Goal: Task Accomplishment & Management: Complete application form

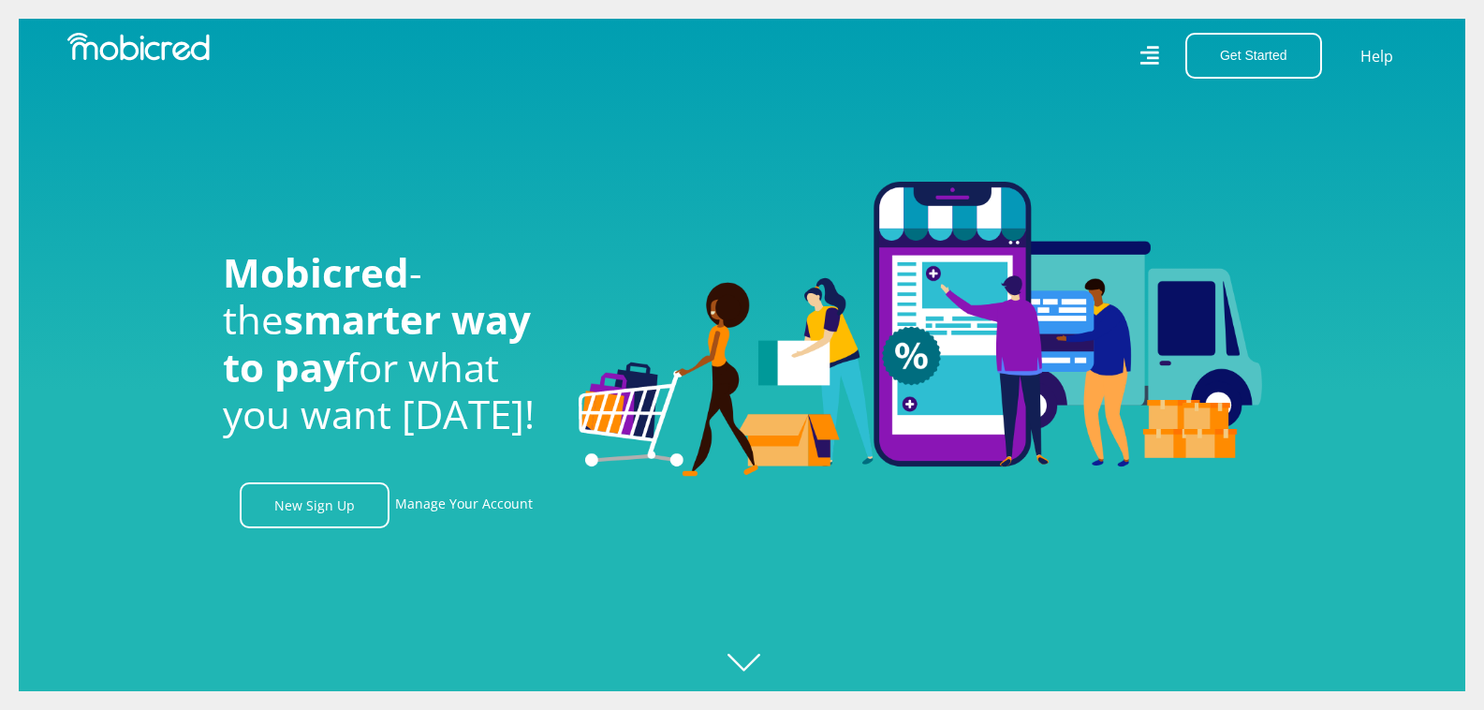
scroll to position [0, 2402]
click at [310, 511] on link "New Sign Up" at bounding box center [315, 505] width 150 height 46
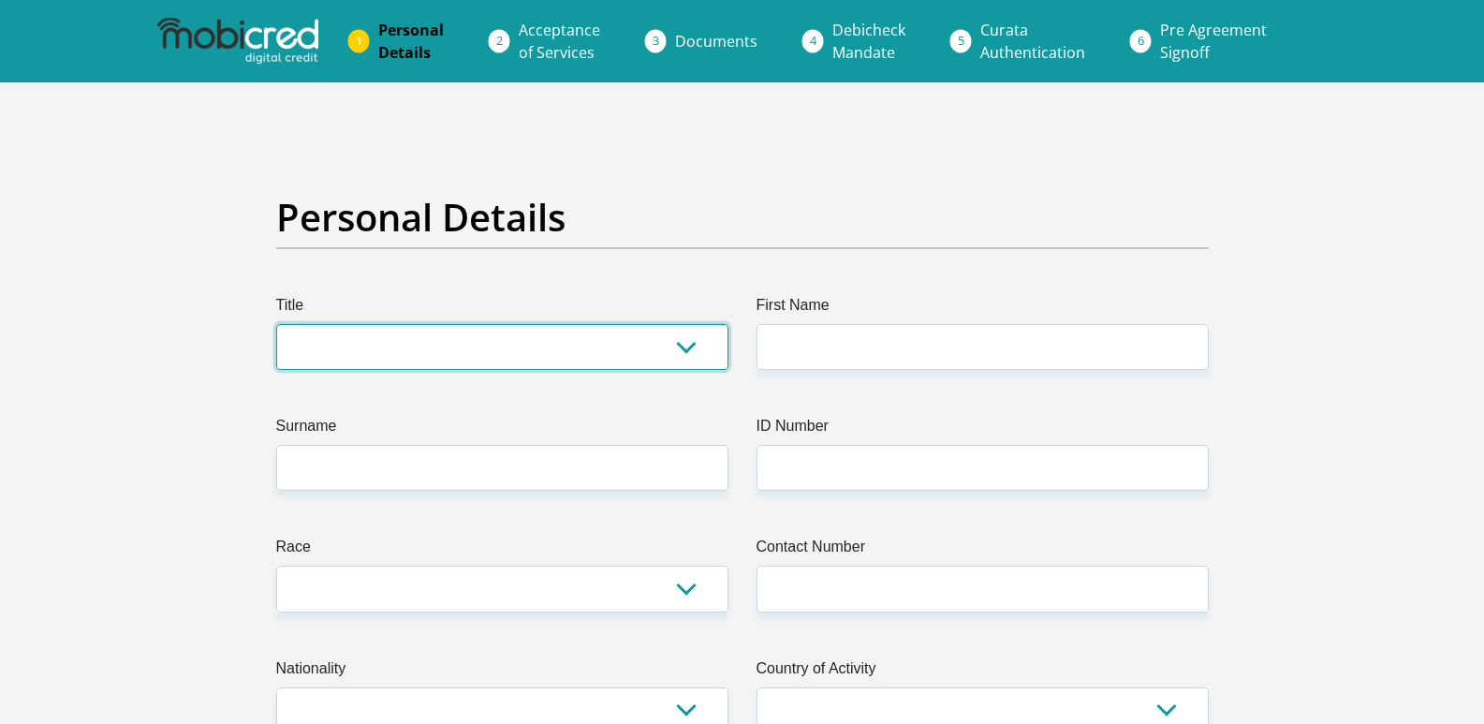
click at [413, 352] on select "Mr Ms Mrs Dr Other" at bounding box center [502, 347] width 452 height 46
select select "Ms"
click at [276, 324] on select "Mr Ms Mrs Dr Other" at bounding box center [502, 347] width 452 height 46
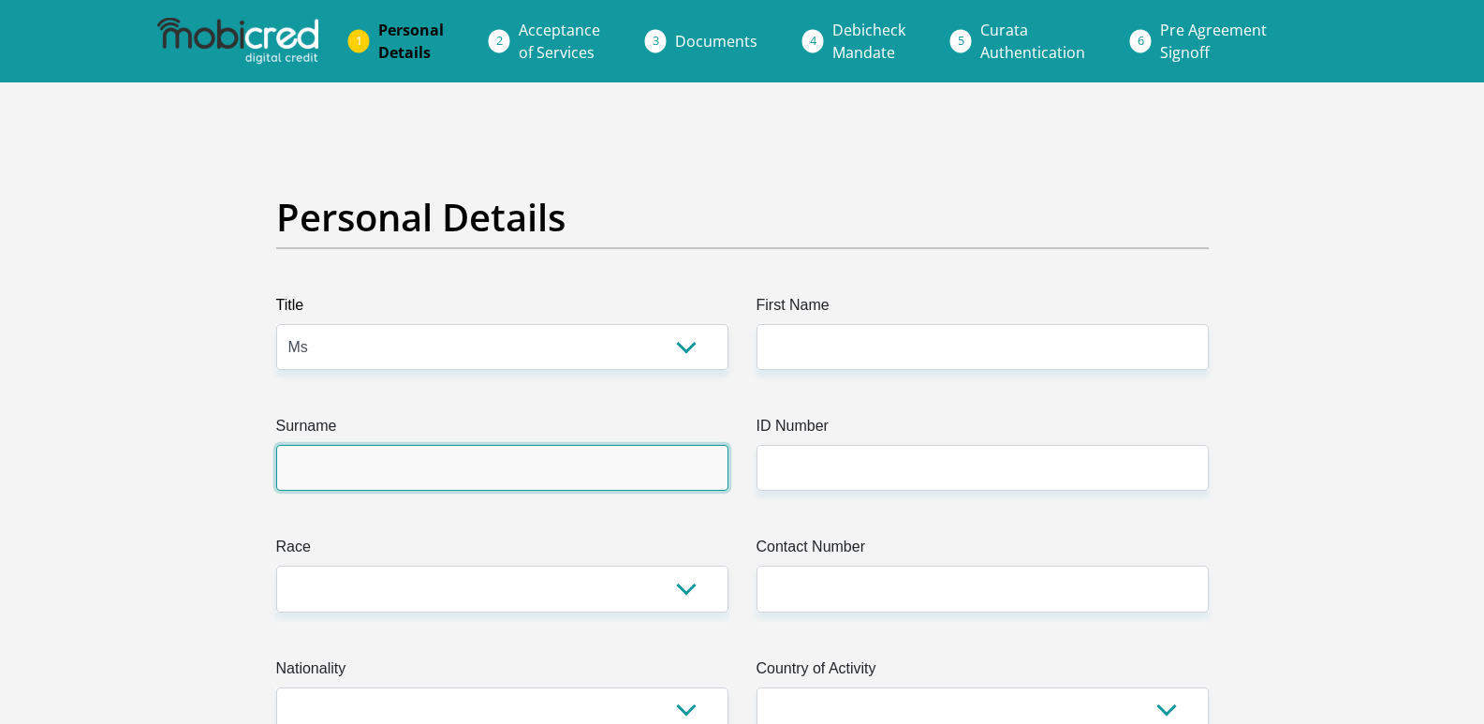
click at [499, 482] on input "Surname" at bounding box center [502, 468] width 452 height 46
type input "seketa"
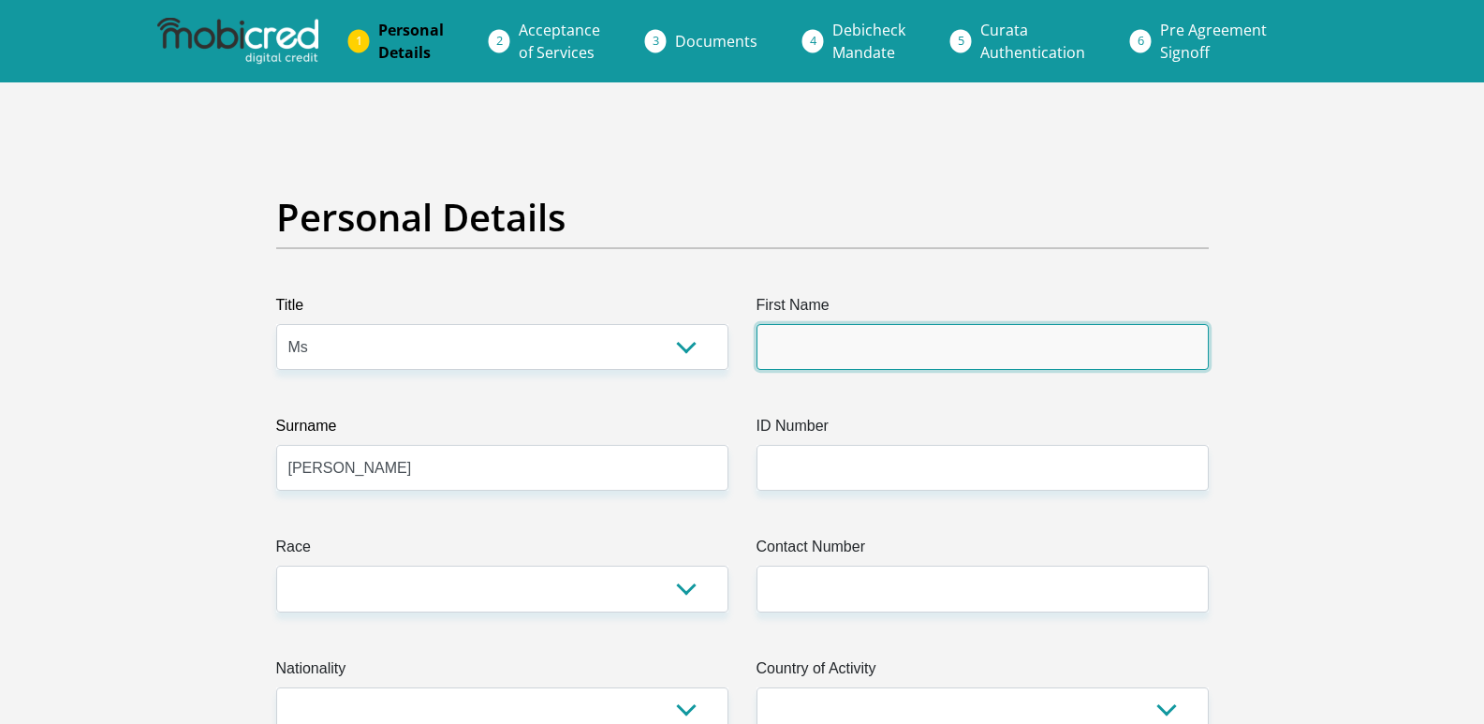
click at [939, 348] on input "First Name" at bounding box center [983, 347] width 452 height 46
type input "mamule"
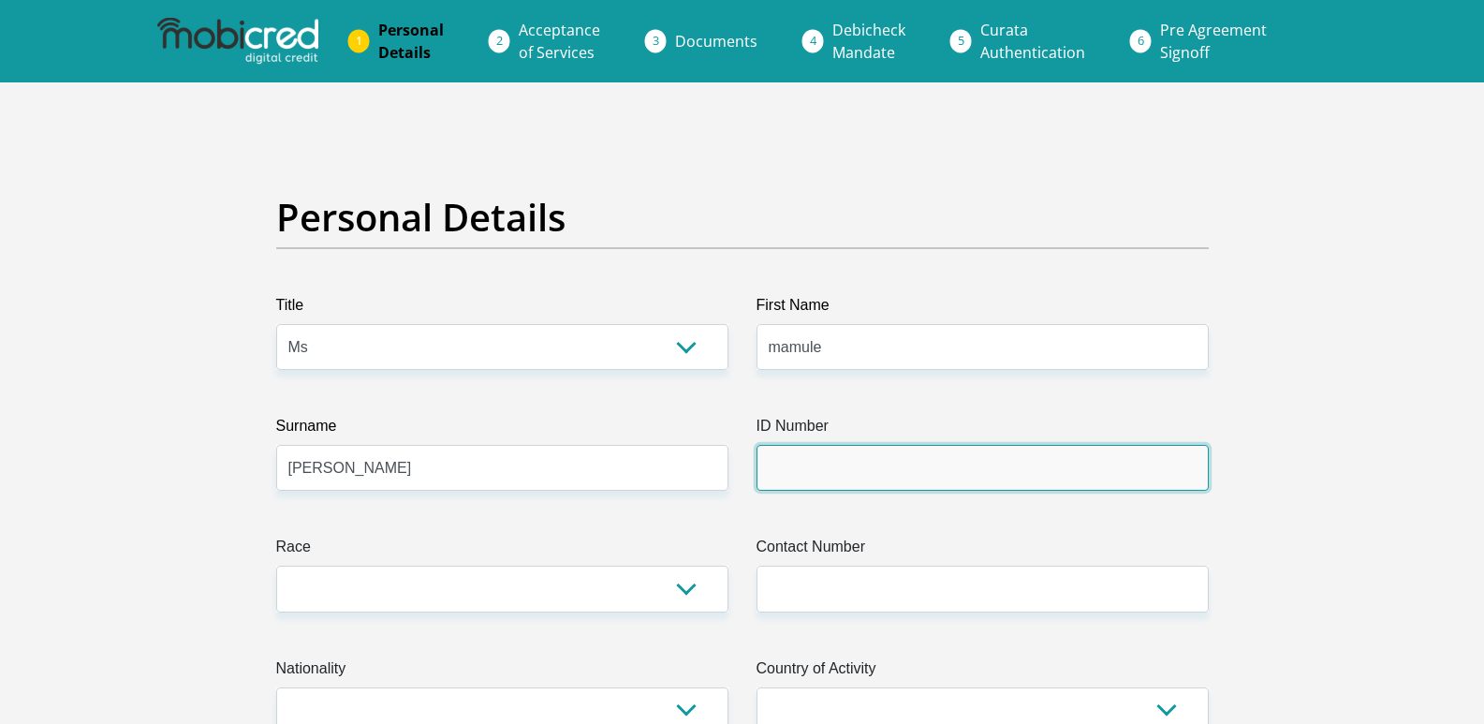
click at [796, 471] on input "ID Number" at bounding box center [983, 468] width 452 height 46
type input "0507250973082"
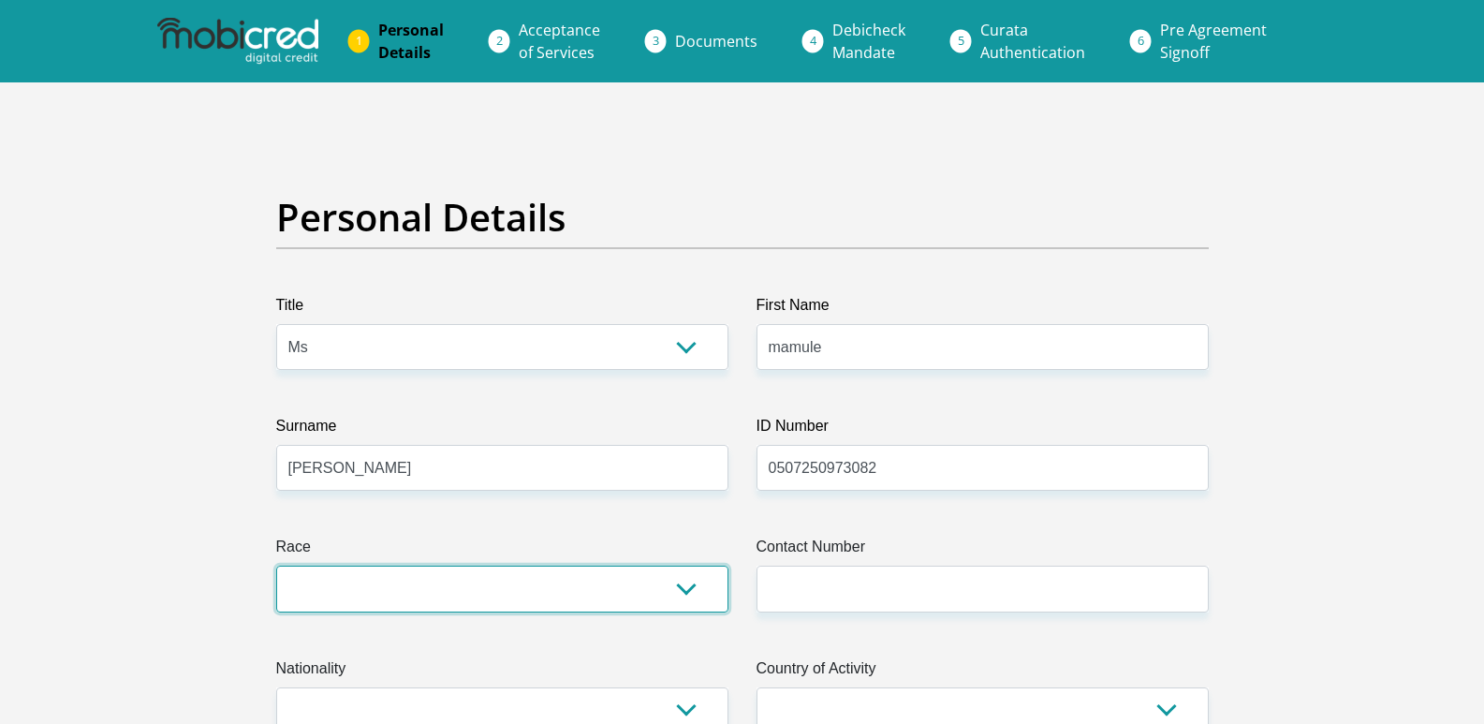
click at [596, 581] on select "Black Coloured Indian White Other" at bounding box center [502, 589] width 452 height 46
select select "1"
click at [276, 566] on select "Black Coloured Indian White Other" at bounding box center [502, 589] width 452 height 46
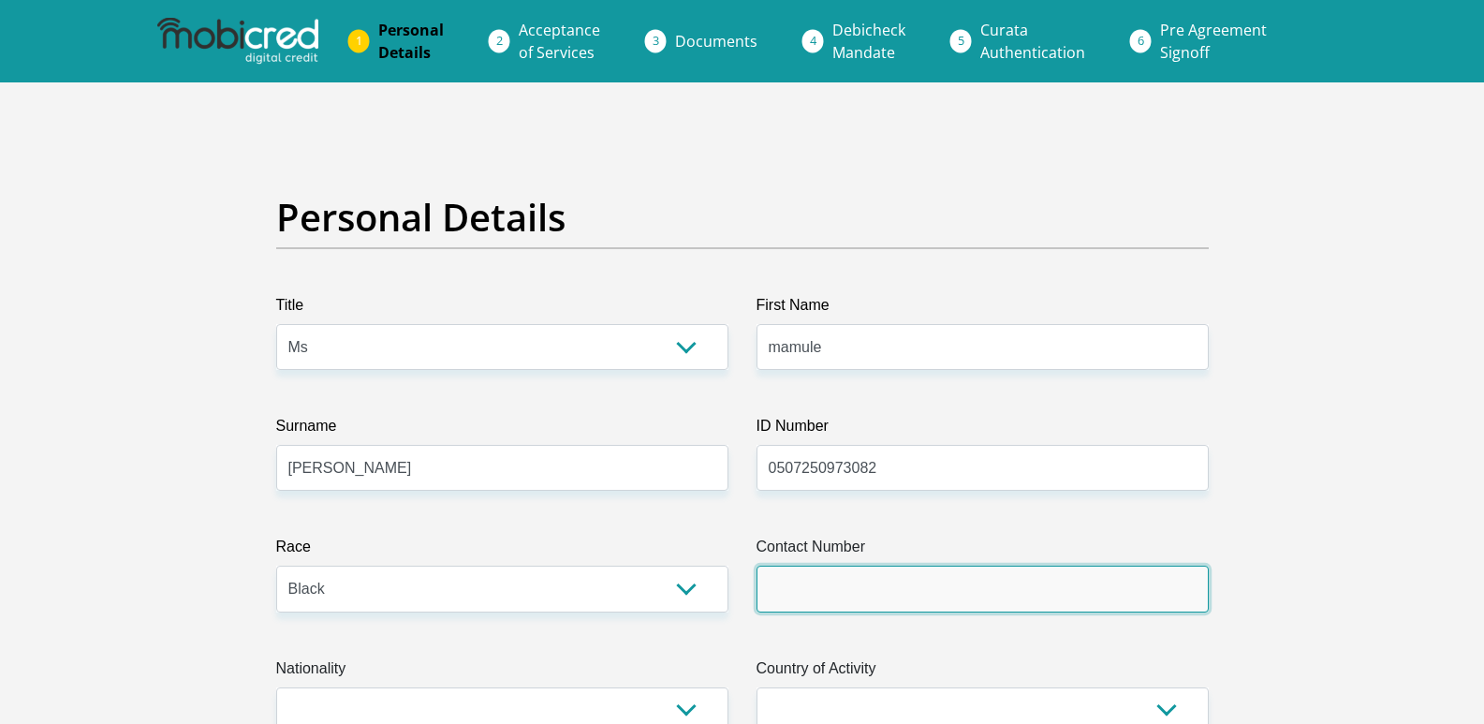
click at [907, 581] on input "Contact Number" at bounding box center [983, 589] width 452 height 46
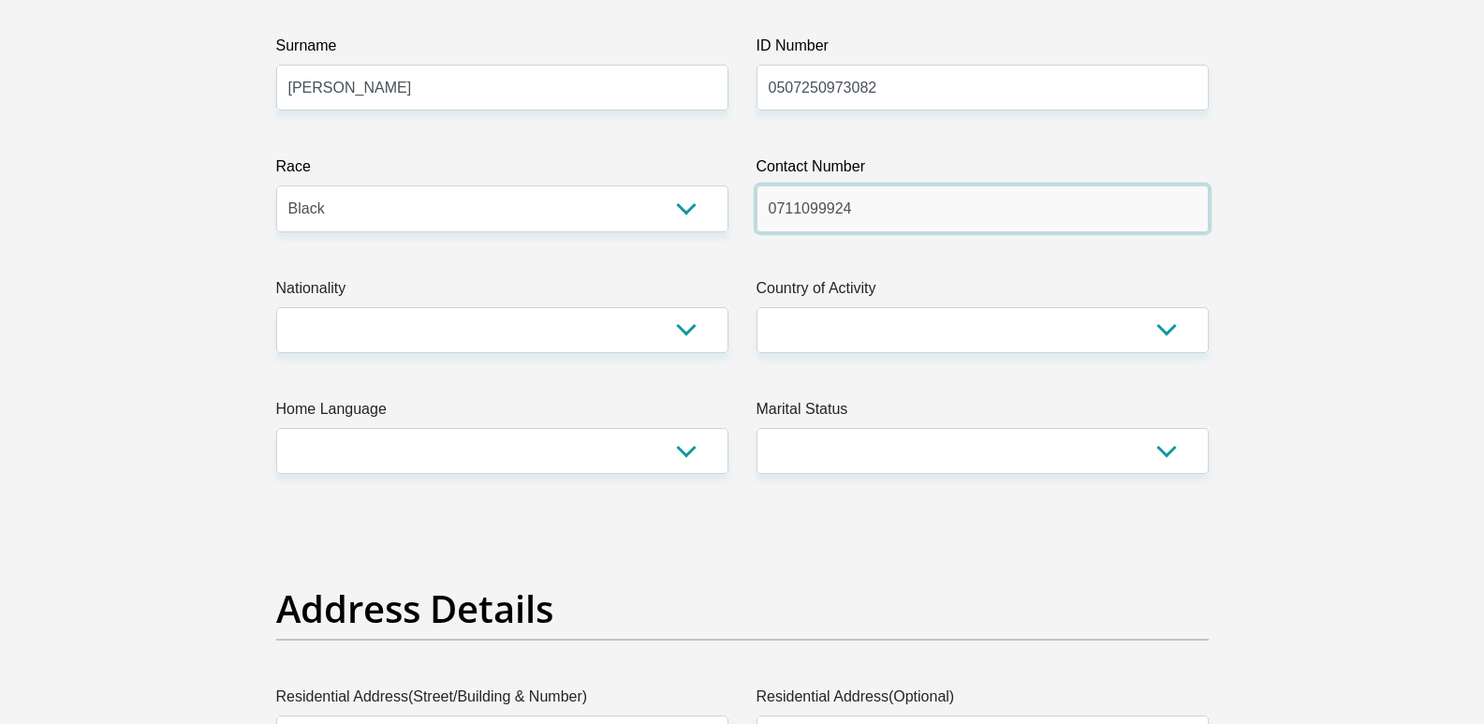
scroll to position [412, 0]
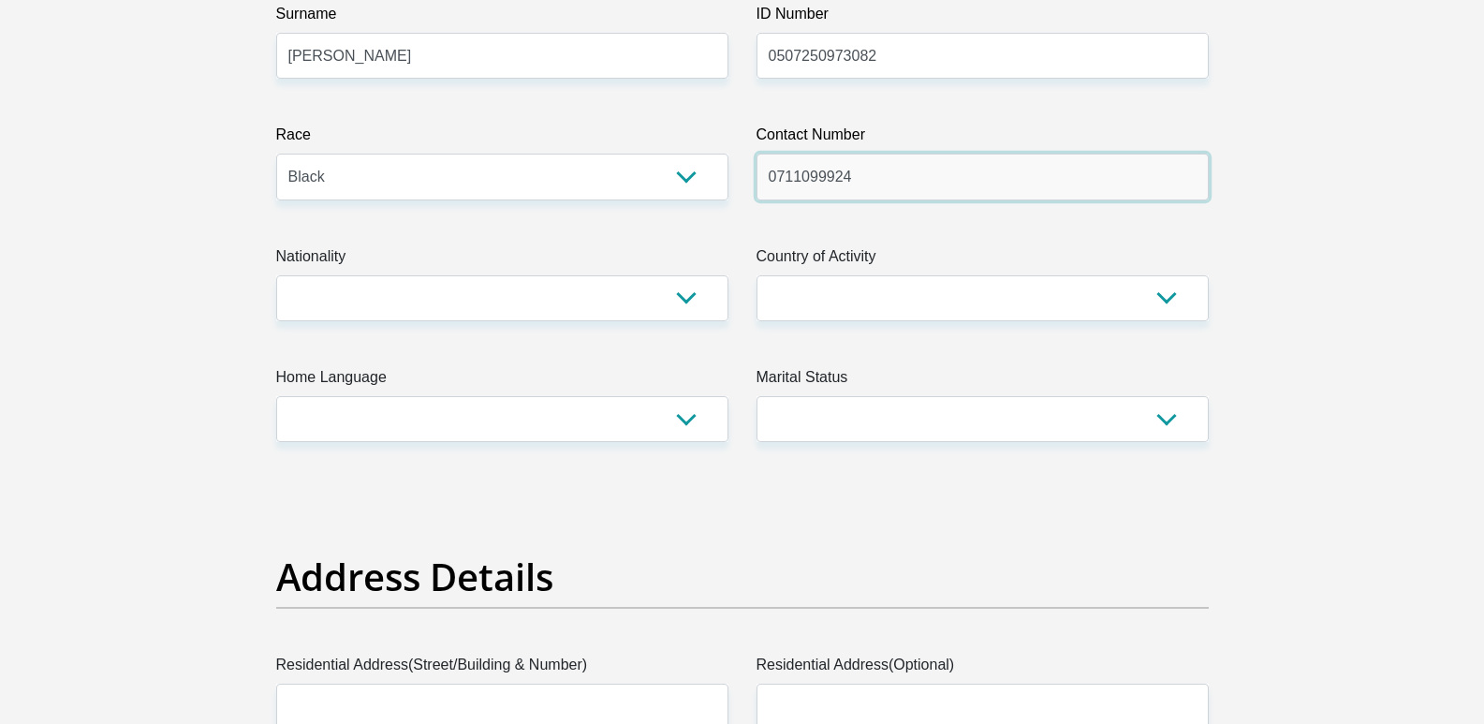
type input "0711099924"
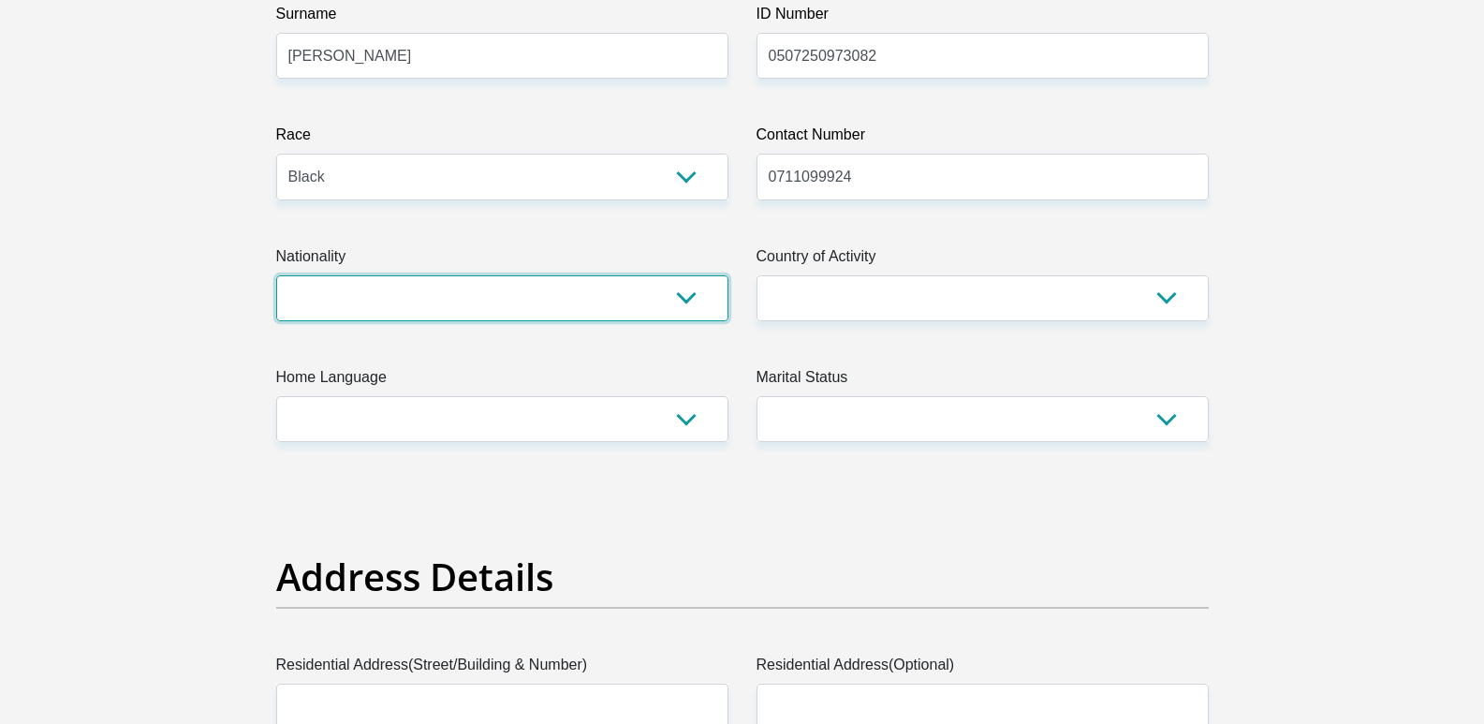
click at [600, 292] on select "South Africa Afghanistan Aland Islands Albania Algeria America Samoa American V…" at bounding box center [502, 298] width 452 height 46
select select "ZAF"
click at [276, 275] on select "South Africa Afghanistan Aland Islands Albania Algeria America Samoa American V…" at bounding box center [502, 298] width 452 height 46
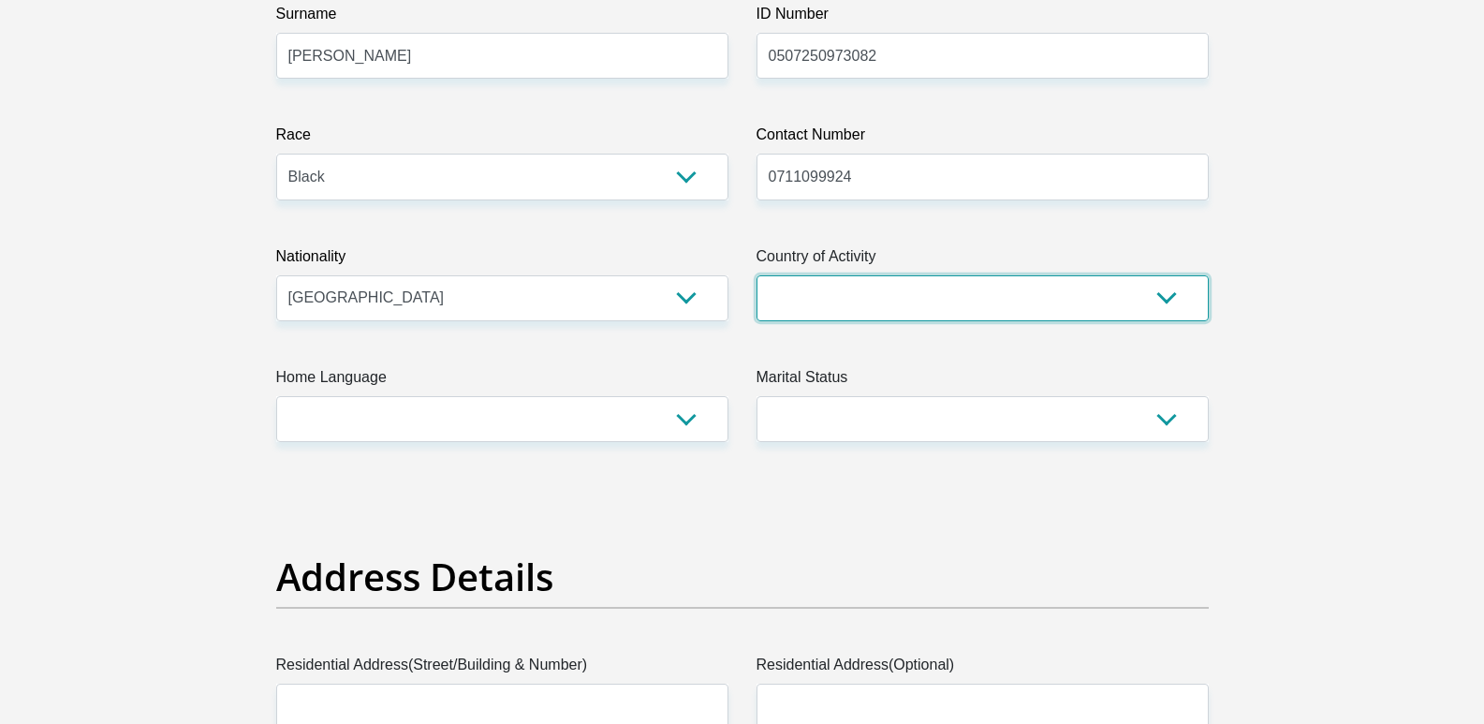
click at [847, 318] on select "South Africa Afghanistan Aland Islands Albania Algeria America Samoa American V…" at bounding box center [983, 298] width 452 height 46
select select "ZAF"
click at [757, 275] on select "South Africa Afghanistan Aland Islands Albania Algeria America Samoa American V…" at bounding box center [983, 298] width 452 height 46
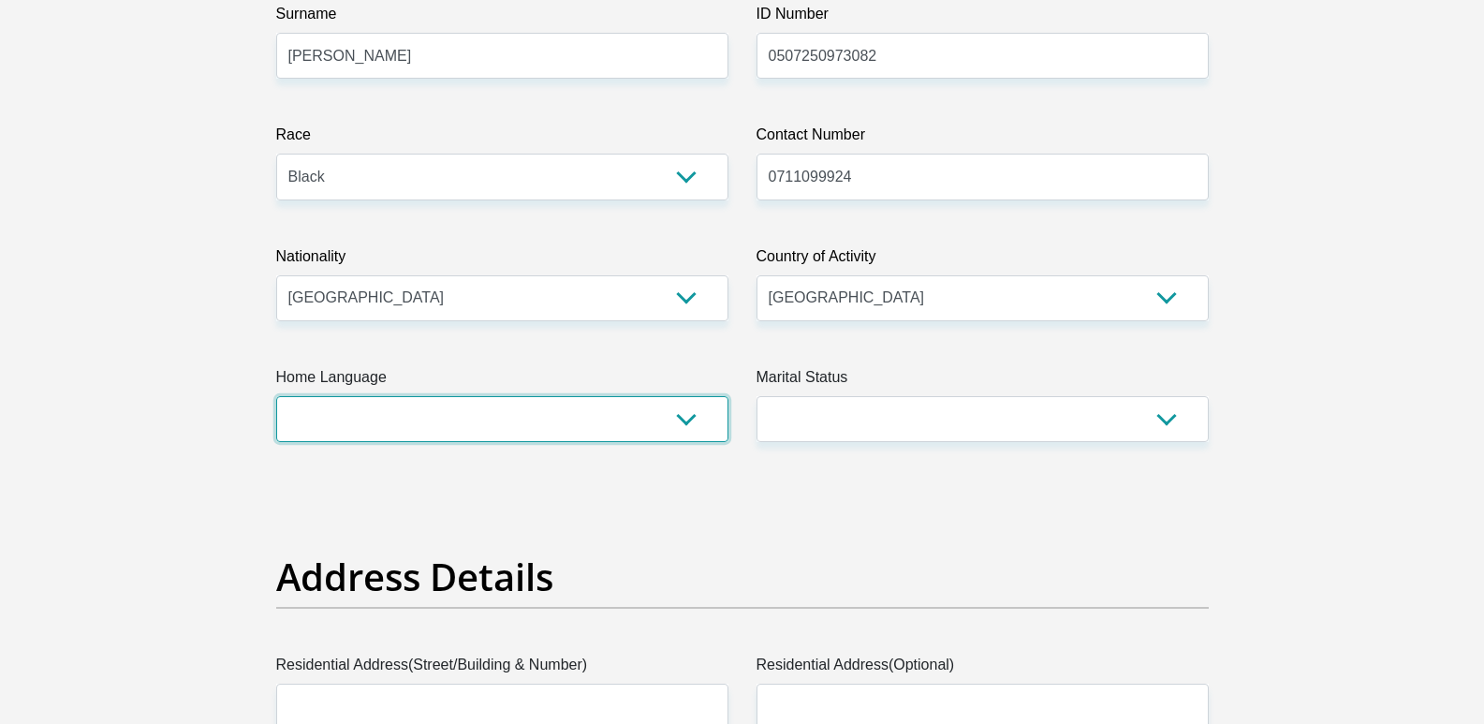
click at [633, 434] on select "Afrikaans English Sepedi South Ndebele Southern Sotho Swati Tsonga Tswana Venda…" at bounding box center [502, 419] width 452 height 46
select select "nso"
click at [276, 396] on select "Afrikaans English Sepedi South Ndebele Southern Sotho Swati Tsonga Tswana Venda…" at bounding box center [502, 419] width 452 height 46
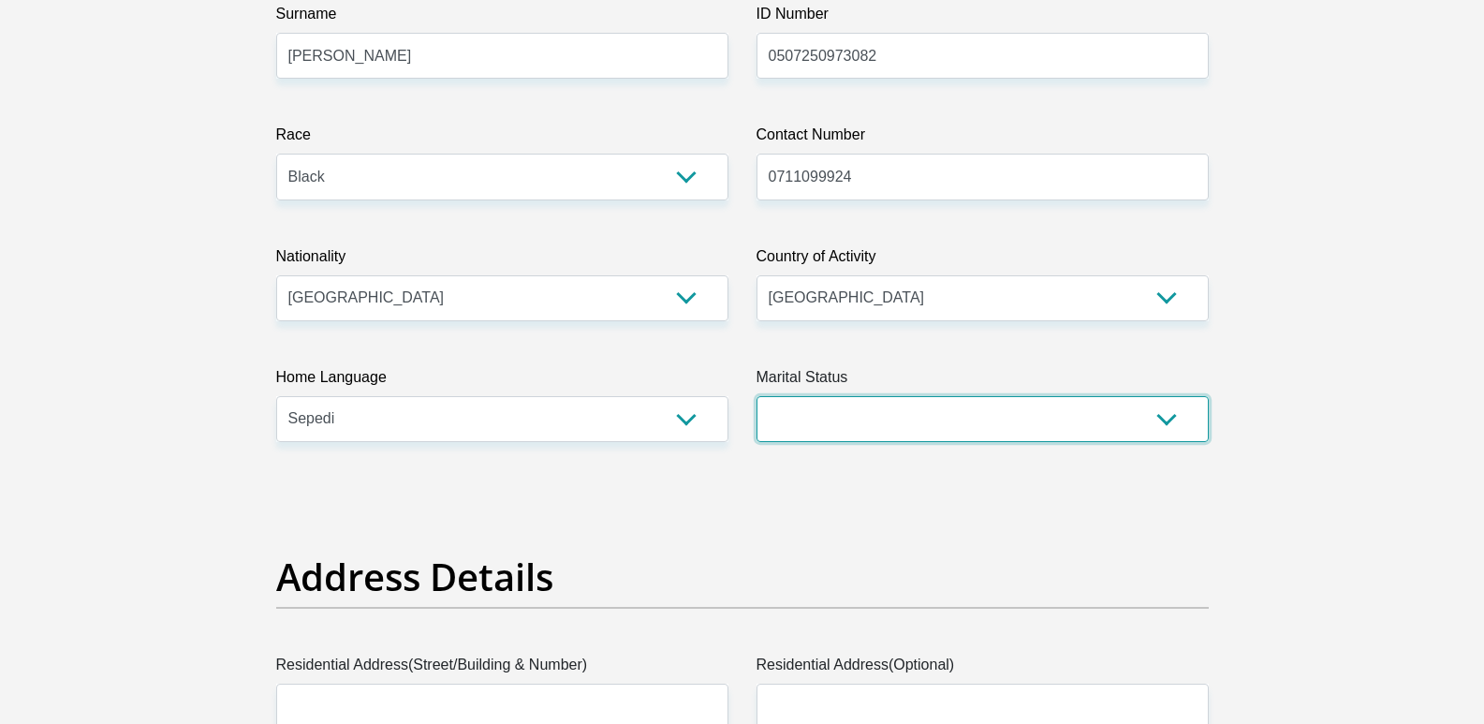
click at [1021, 431] on select "Married ANC Single Divorced Widowed Married COP or Customary Law" at bounding box center [983, 419] width 452 height 46
select select "2"
click at [757, 396] on select "Married ANC Single Divorced Widowed Married COP or Customary Law" at bounding box center [983, 419] width 452 height 46
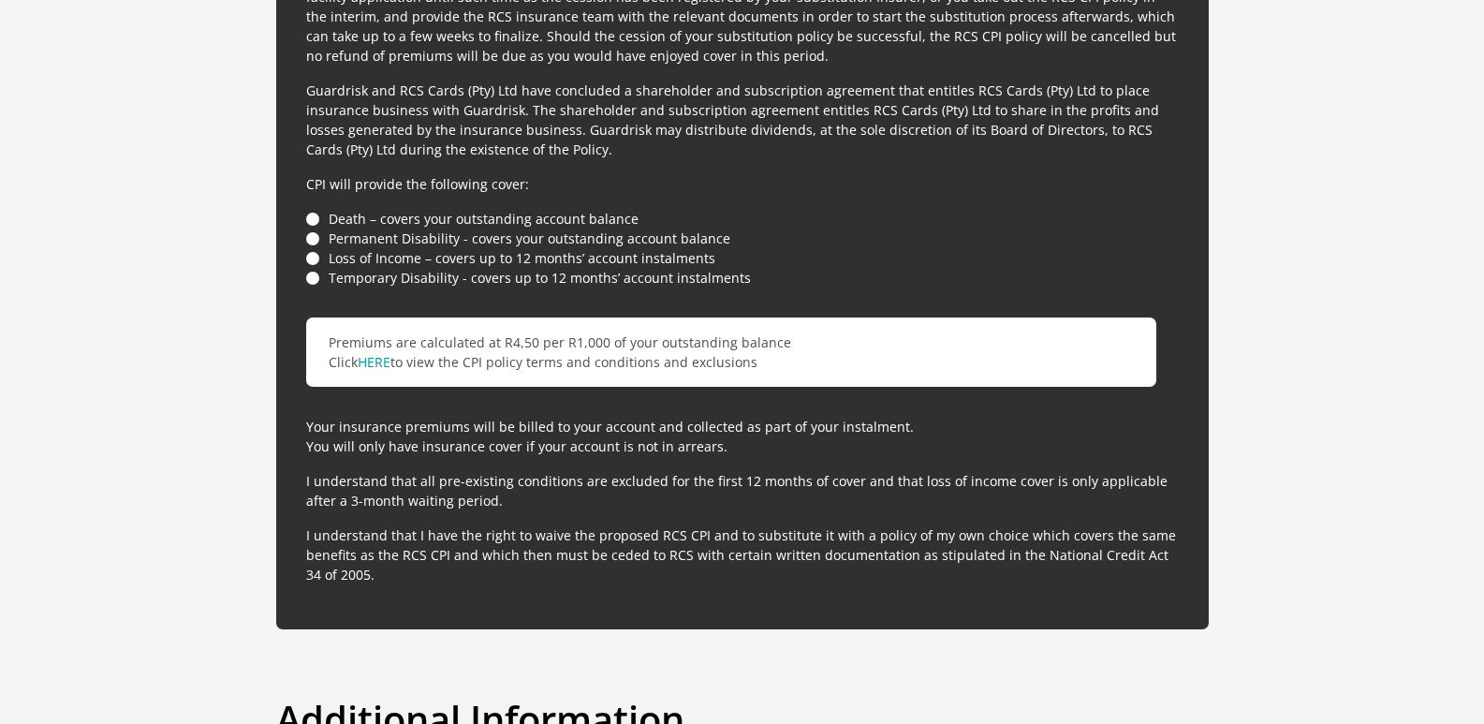
scroll to position [5206, 0]
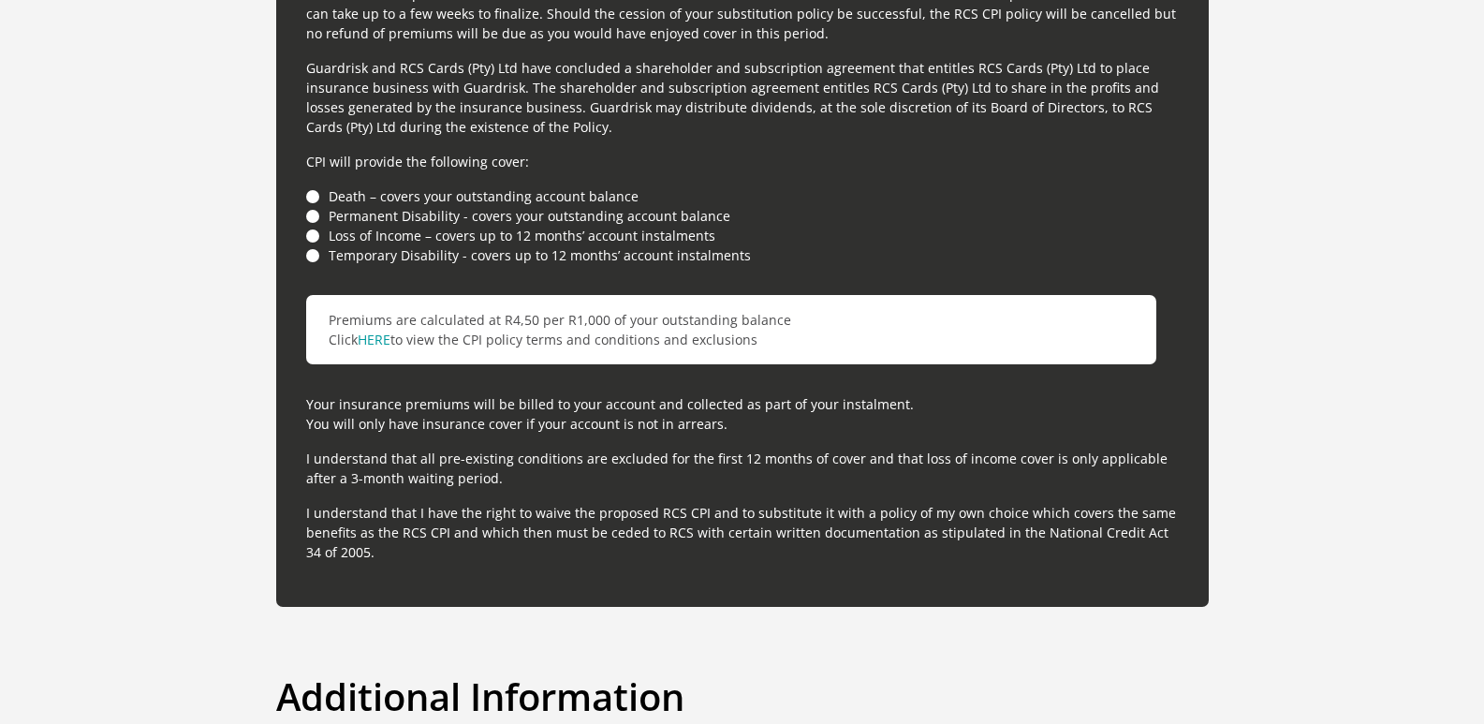
drag, startPoint x: 857, startPoint y: 496, endPoint x: 829, endPoint y: 435, distance: 67.0
click at [857, 501] on div "For your protection your credit facility includes Customer Protection Insurance…" at bounding box center [742, 214] width 933 height 786
